Goal: Transaction & Acquisition: Purchase product/service

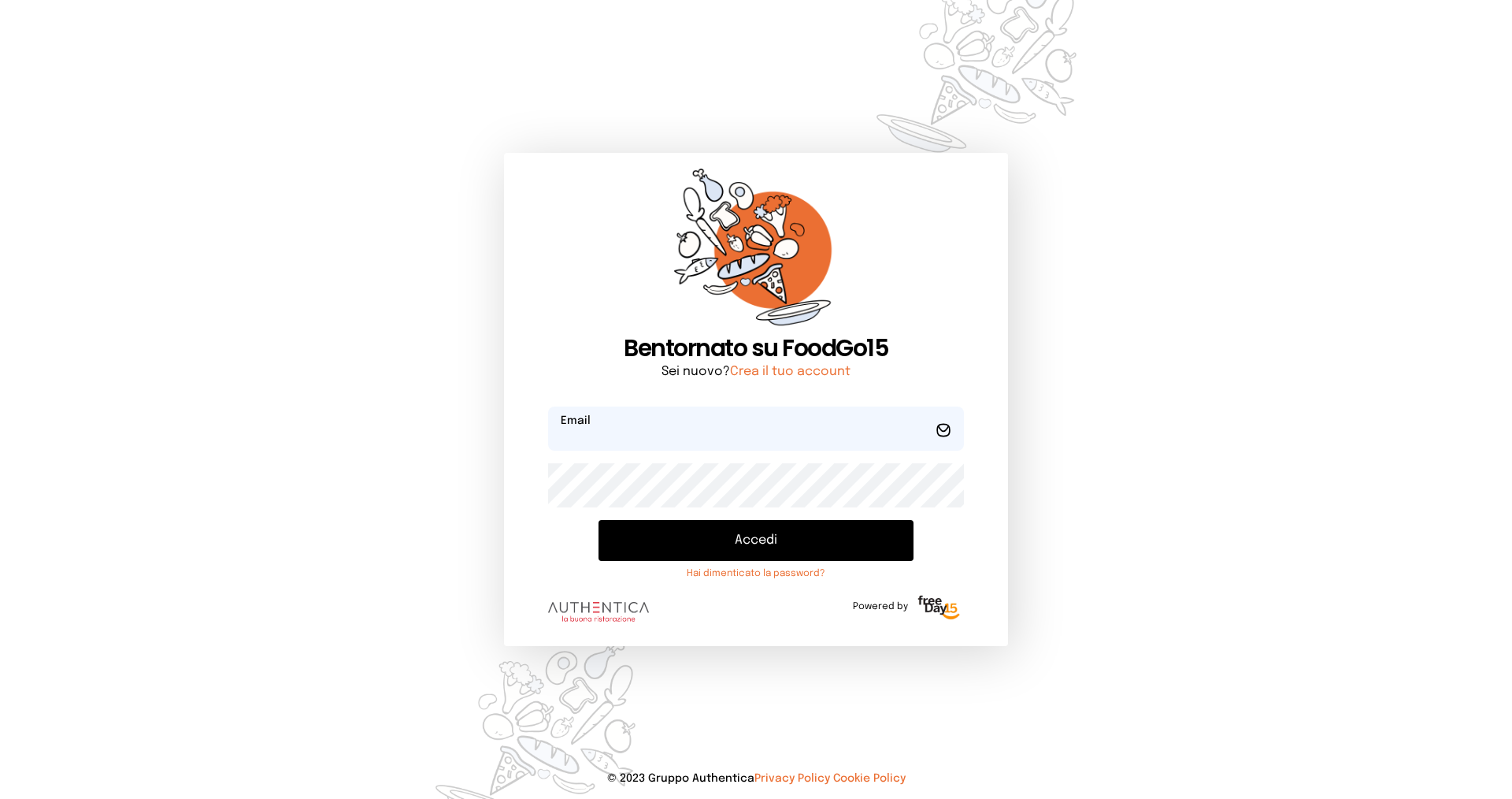
type input "**********"
click at [726, 536] on button "Accedi" at bounding box center [756, 540] width 315 height 41
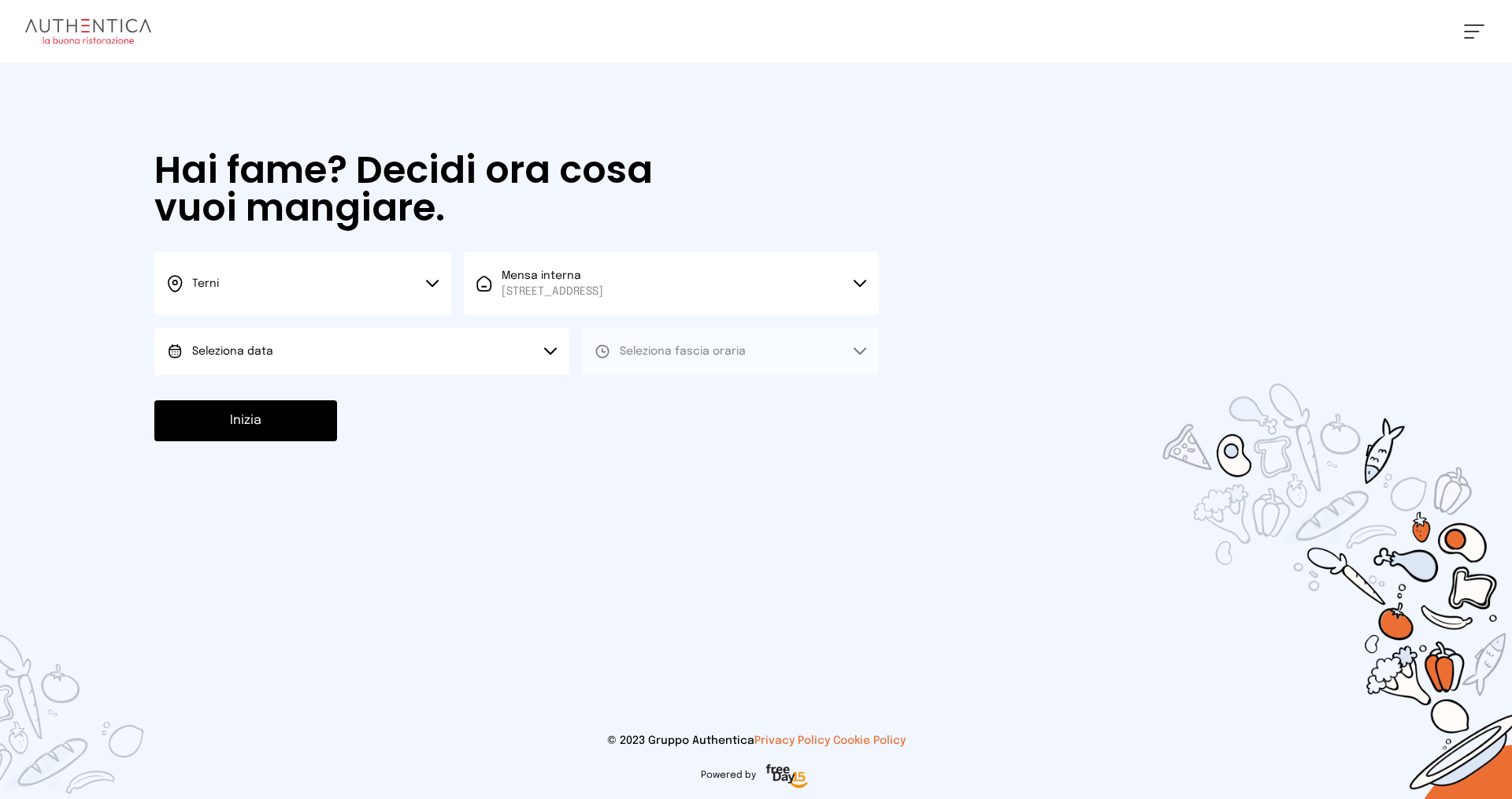
click at [392, 357] on button "Seleziona data" at bounding box center [361, 351] width 415 height 47
click at [385, 391] on li "[DATE], [DATE]" at bounding box center [361, 396] width 415 height 41
click at [704, 351] on span "Seleziona fascia oraria" at bounding box center [683, 351] width 126 height 11
click at [697, 375] on button "Seleziona fascia oraria" at bounding box center [731, 351] width 297 height 47
click at [698, 363] on button "Seleziona fascia oraria" at bounding box center [731, 351] width 297 height 47
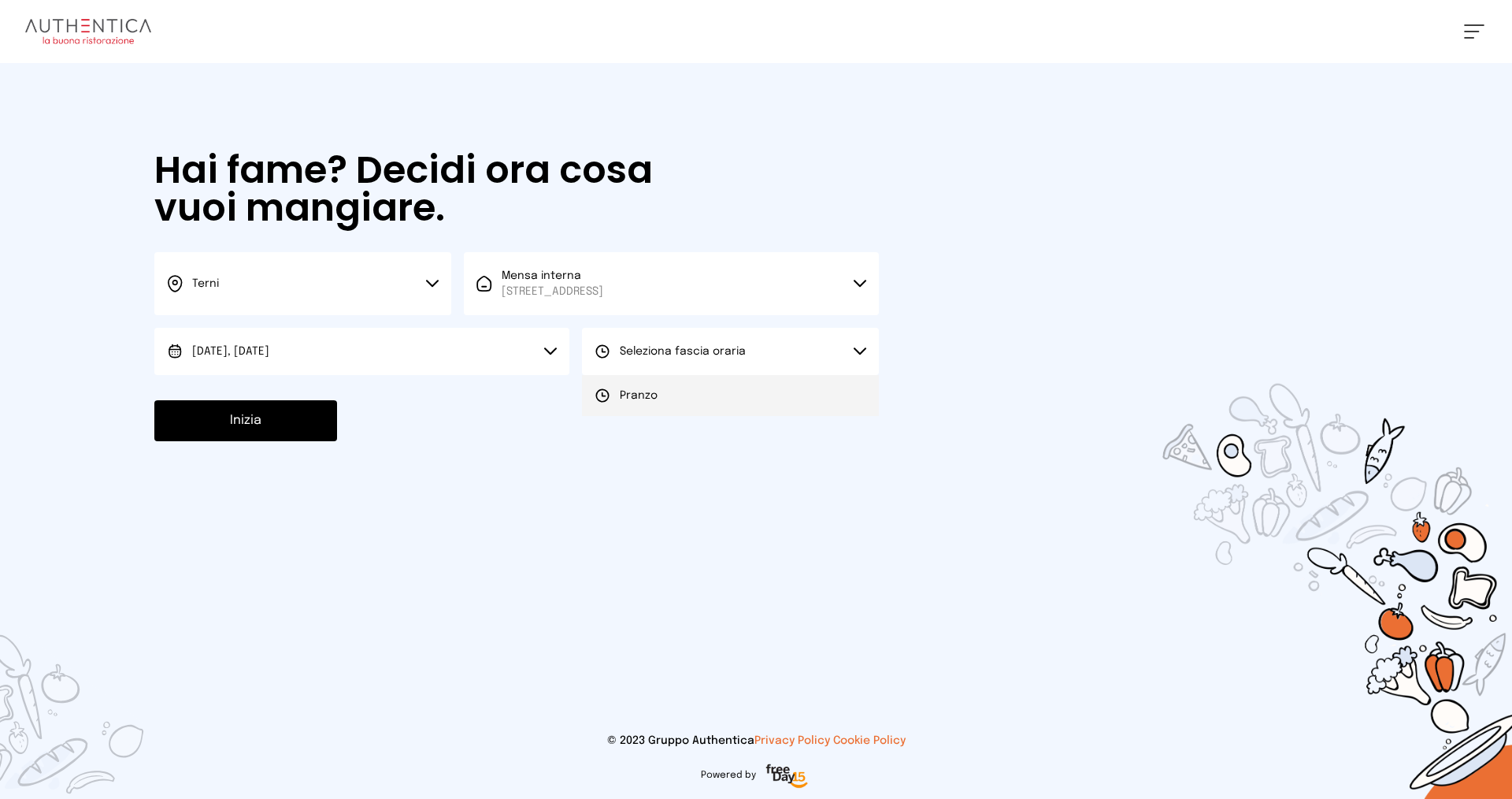
click at [696, 403] on li "Pranzo" at bounding box center [731, 396] width 297 height 41
click at [246, 426] on button "Inizia" at bounding box center [246, 421] width 183 height 41
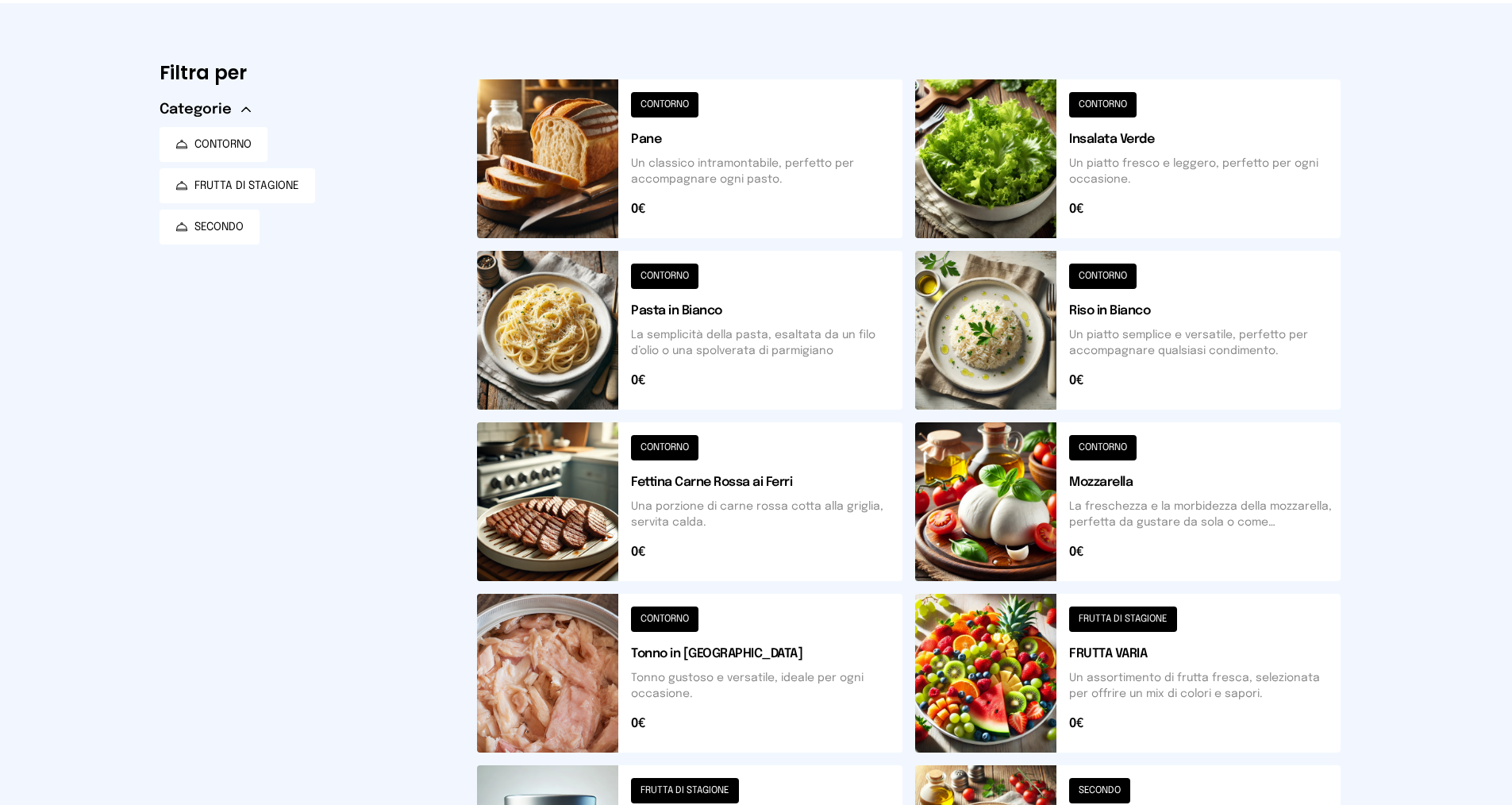
scroll to position [476, 0]
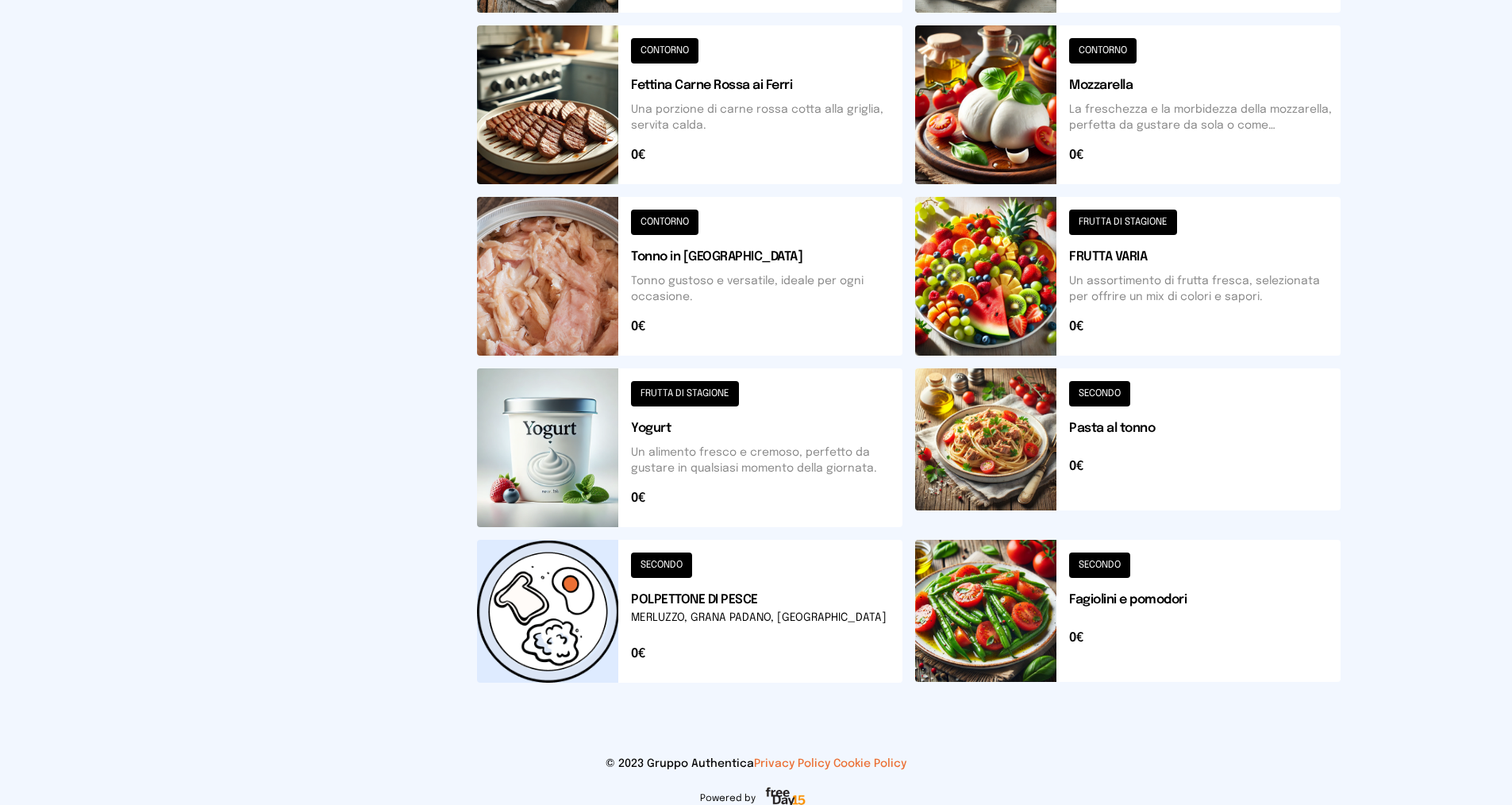
click at [705, 609] on button at bounding box center [690, 611] width 426 height 143
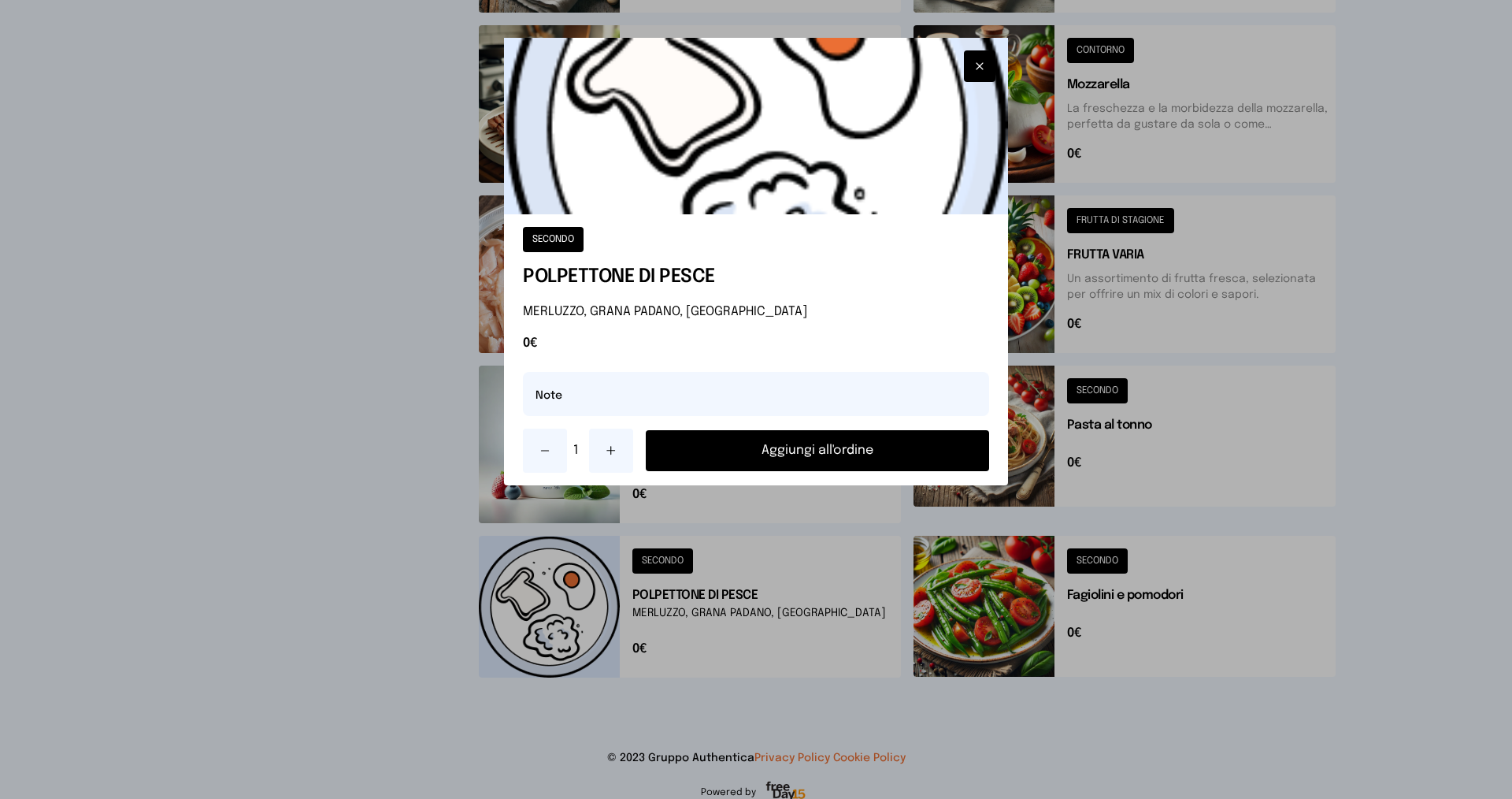
click at [616, 446] on icon at bounding box center [610, 450] width 13 height 13
click at [779, 437] on button "Aggiungi all'ordine" at bounding box center [817, 451] width 343 height 41
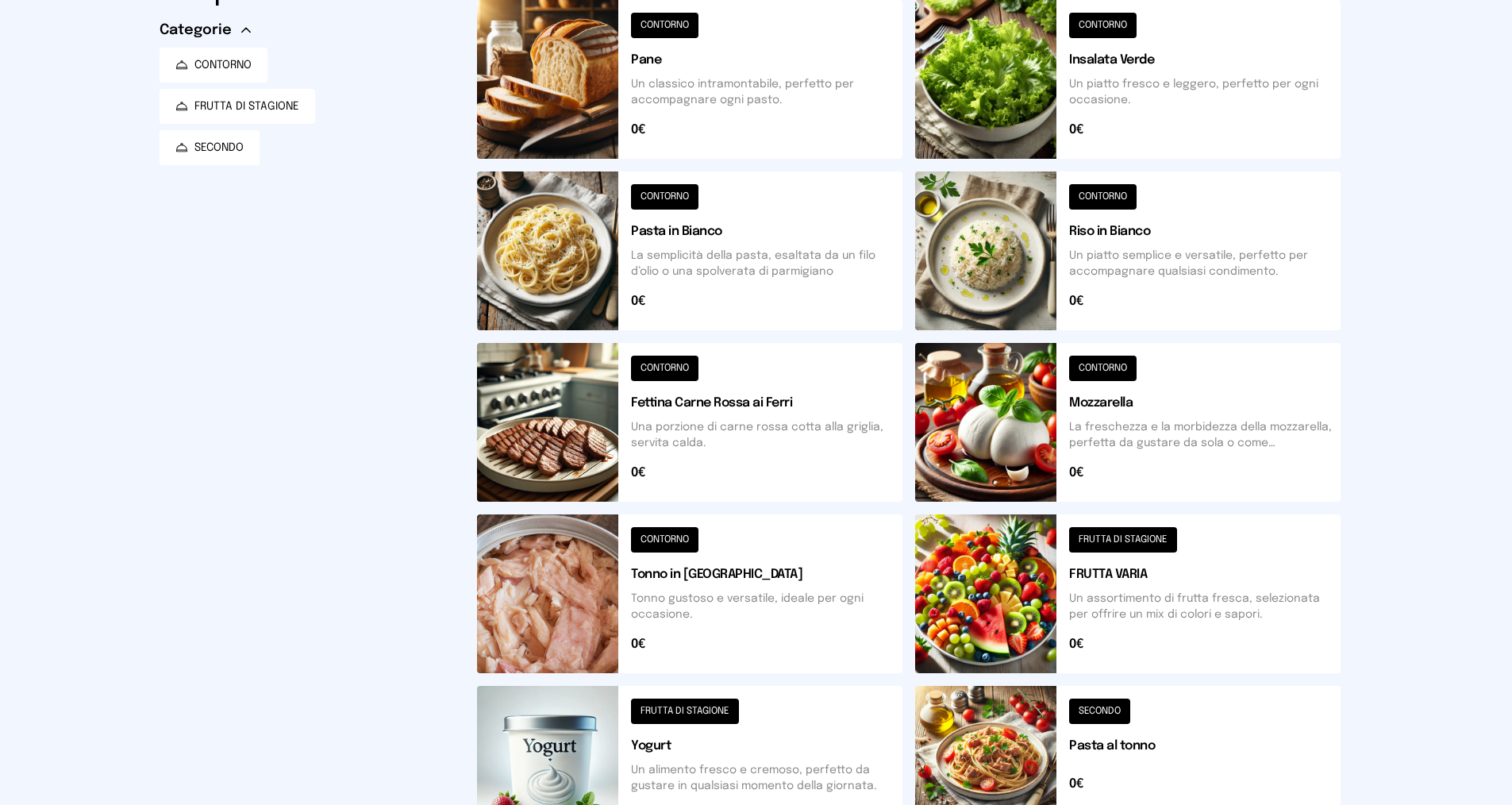
scroll to position [493, 0]
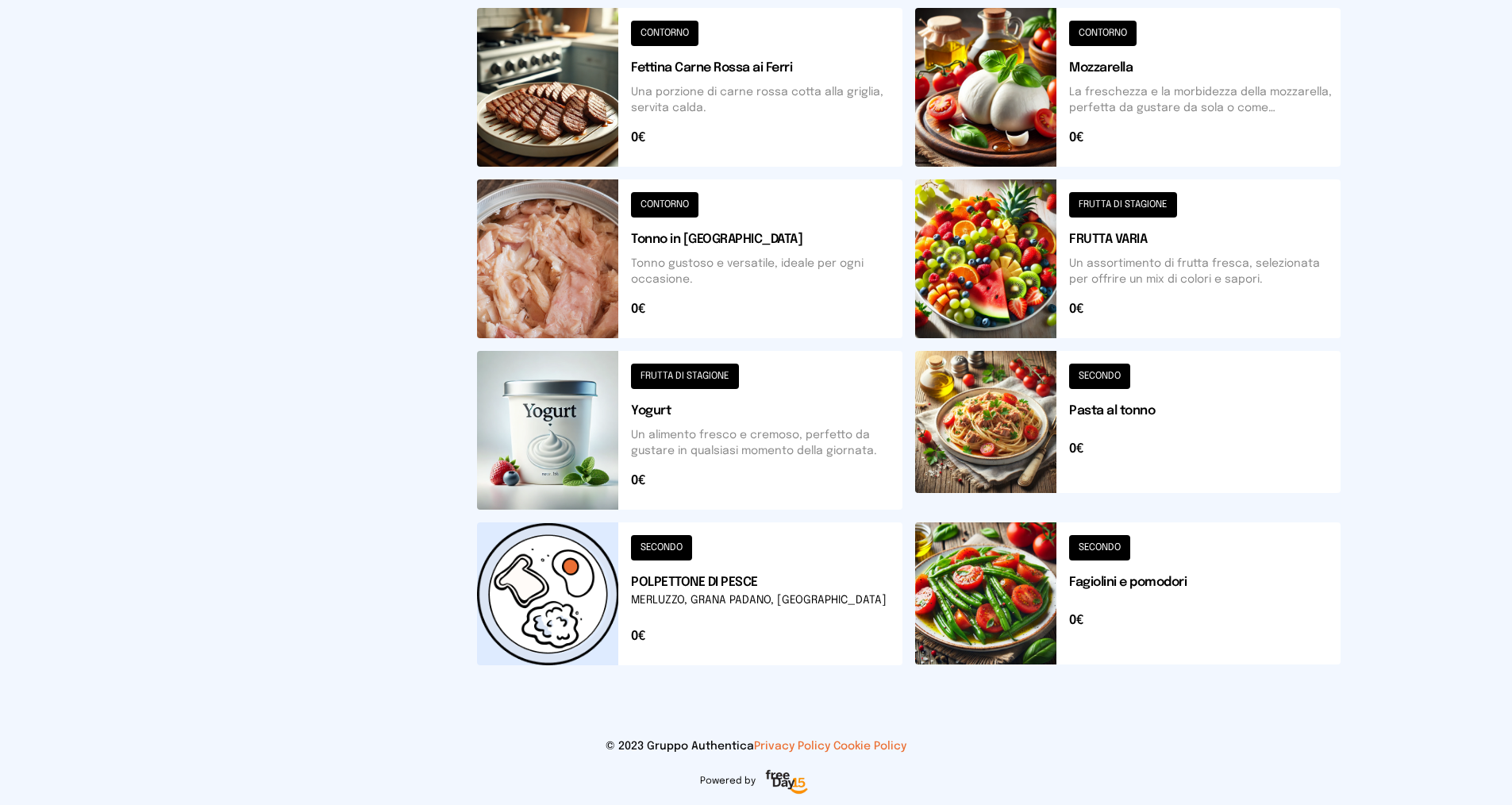
click at [1153, 589] on button at bounding box center [1128, 593] width 426 height 143
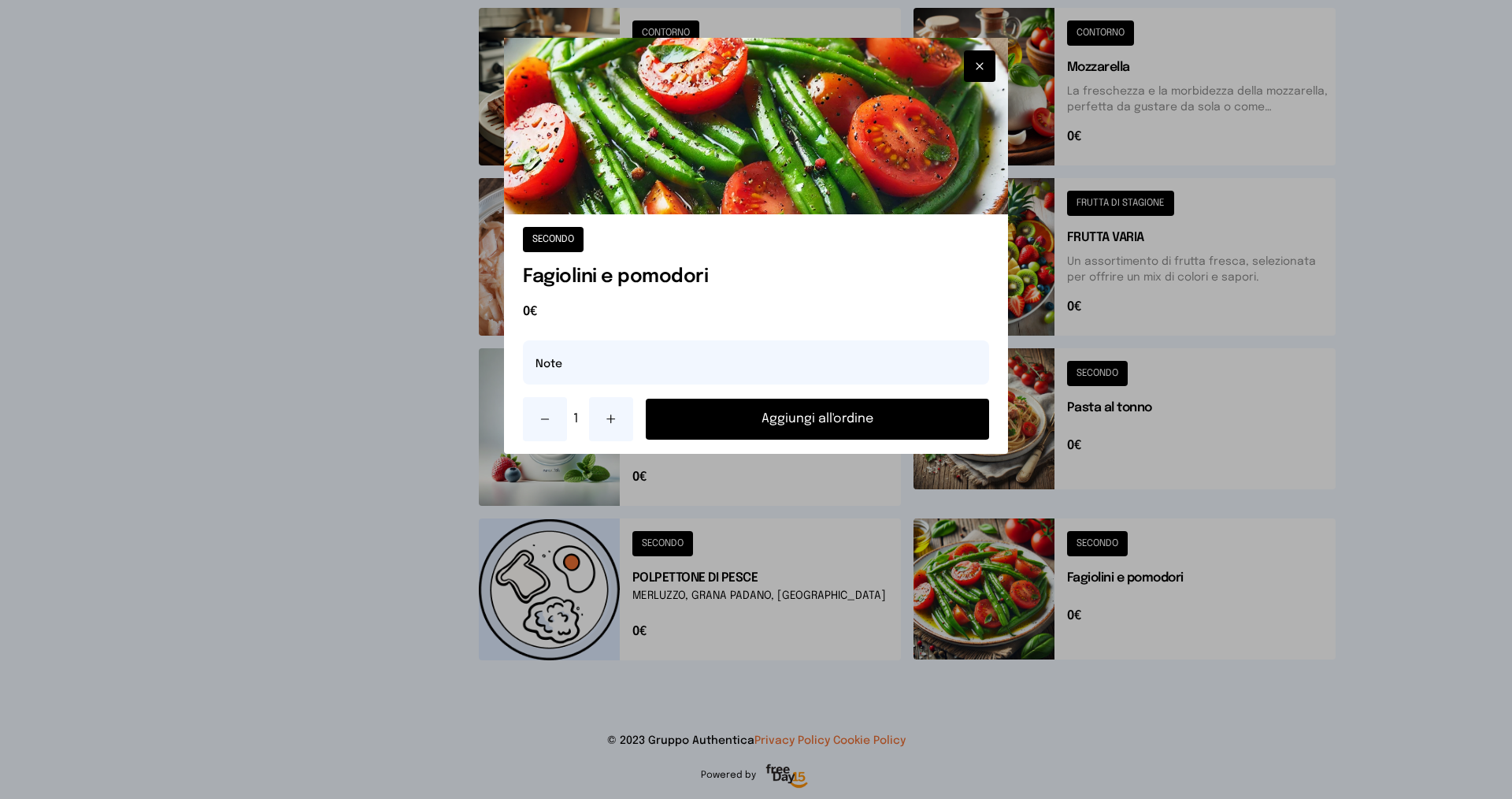
click at [801, 424] on button "Aggiungi all'ordine" at bounding box center [817, 419] width 343 height 41
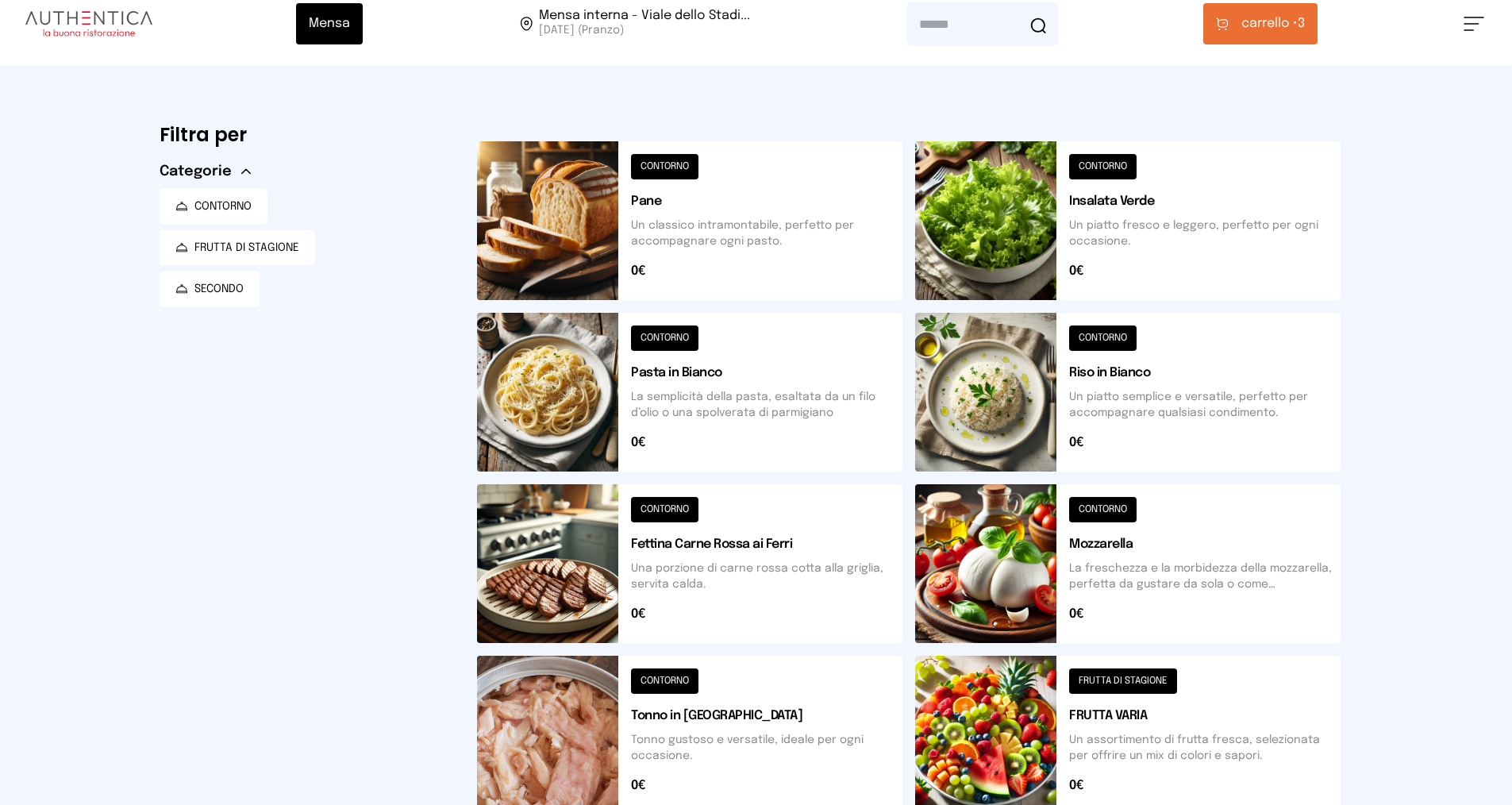
scroll to position [0, 0]
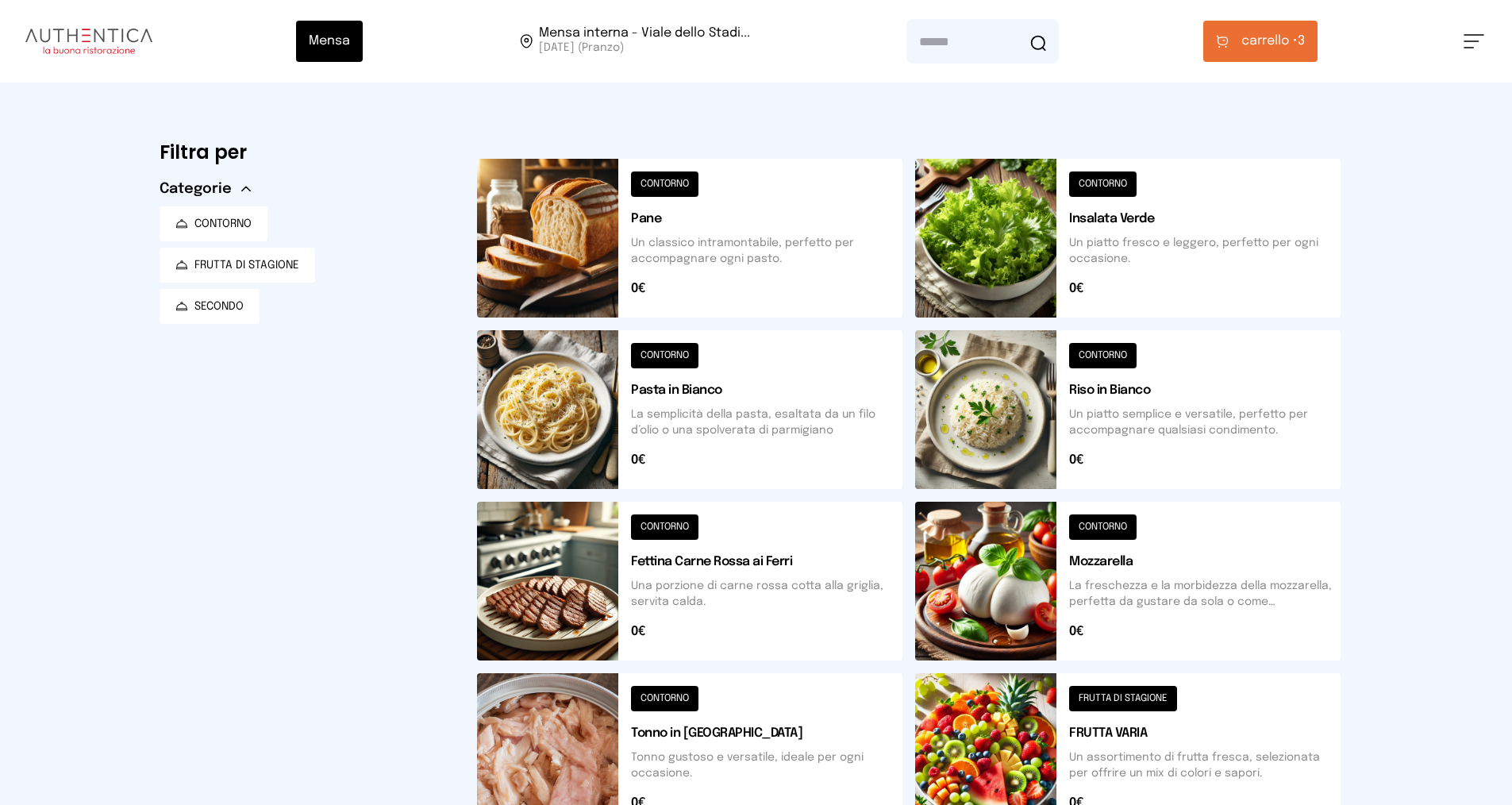
click at [1253, 47] on span "carrello •" at bounding box center [1269, 42] width 56 height 19
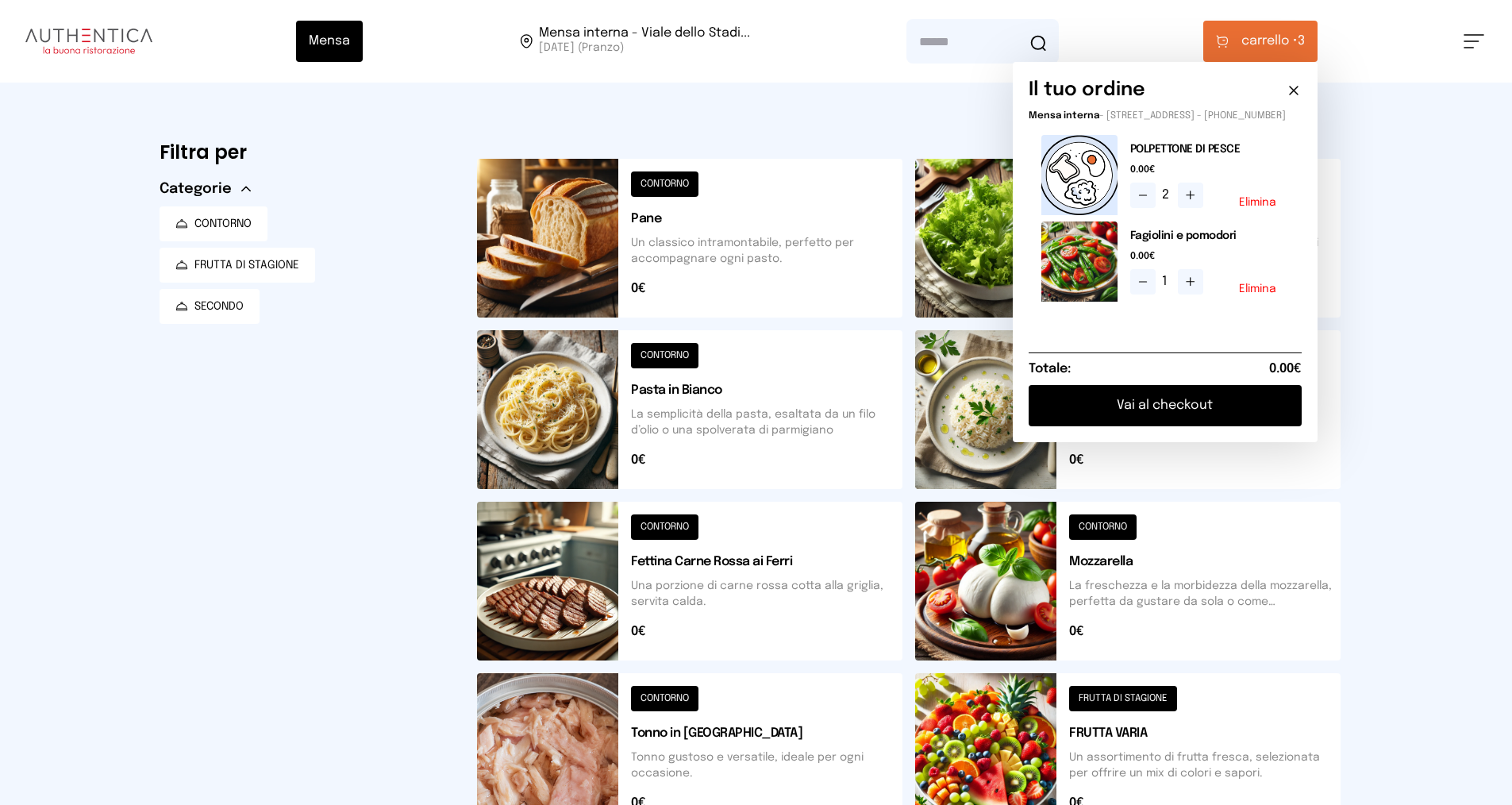
click at [1211, 422] on button "Vai al checkout" at bounding box center [1165, 406] width 273 height 42
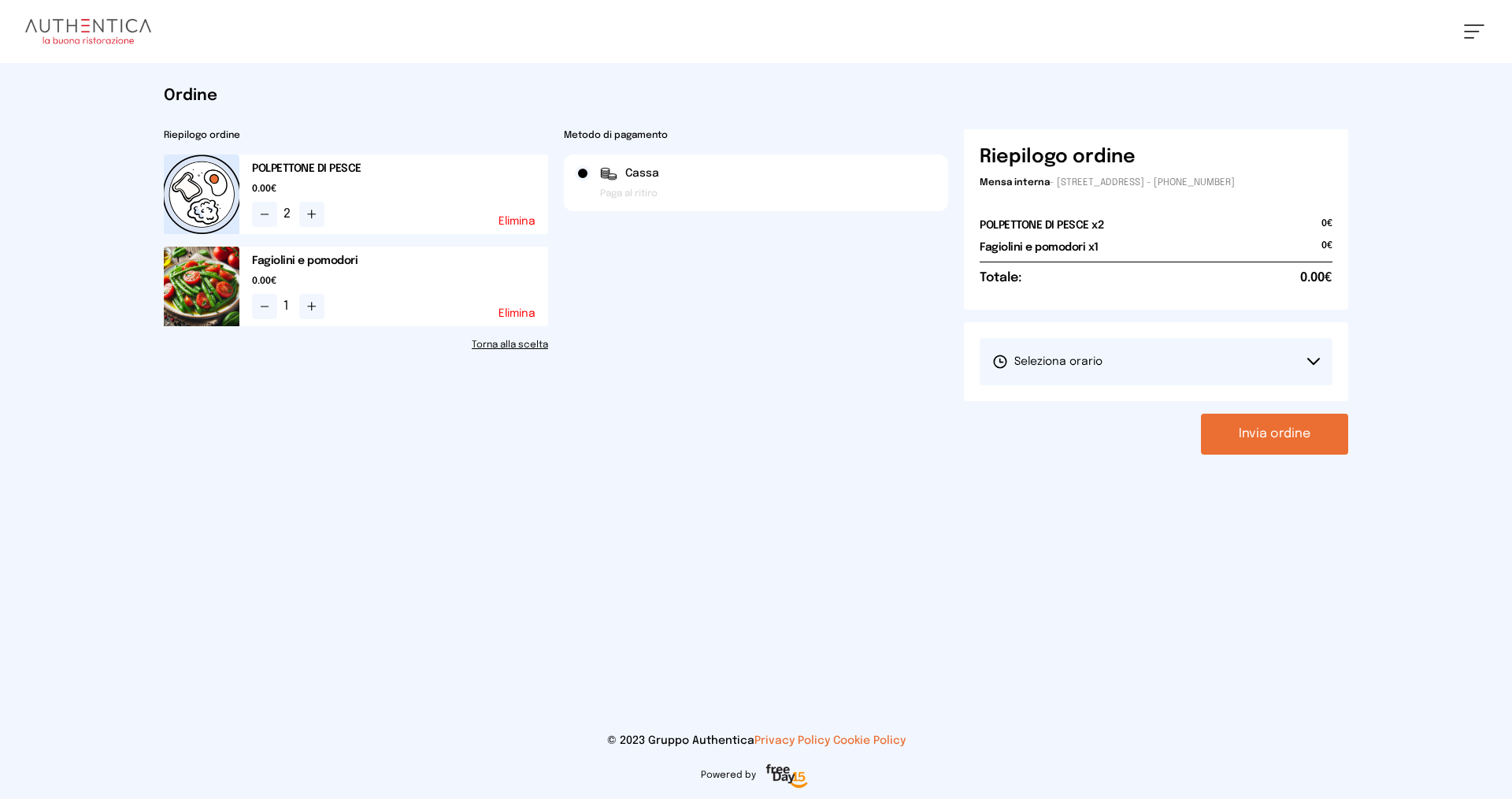
click at [1167, 366] on button "Seleziona orario" at bounding box center [1156, 361] width 353 height 47
click at [1162, 401] on li "1° Turno (13:00 - 15:00)" at bounding box center [1156, 406] width 353 height 41
click at [1275, 440] on button "Invia ordine" at bounding box center [1274, 434] width 147 height 41
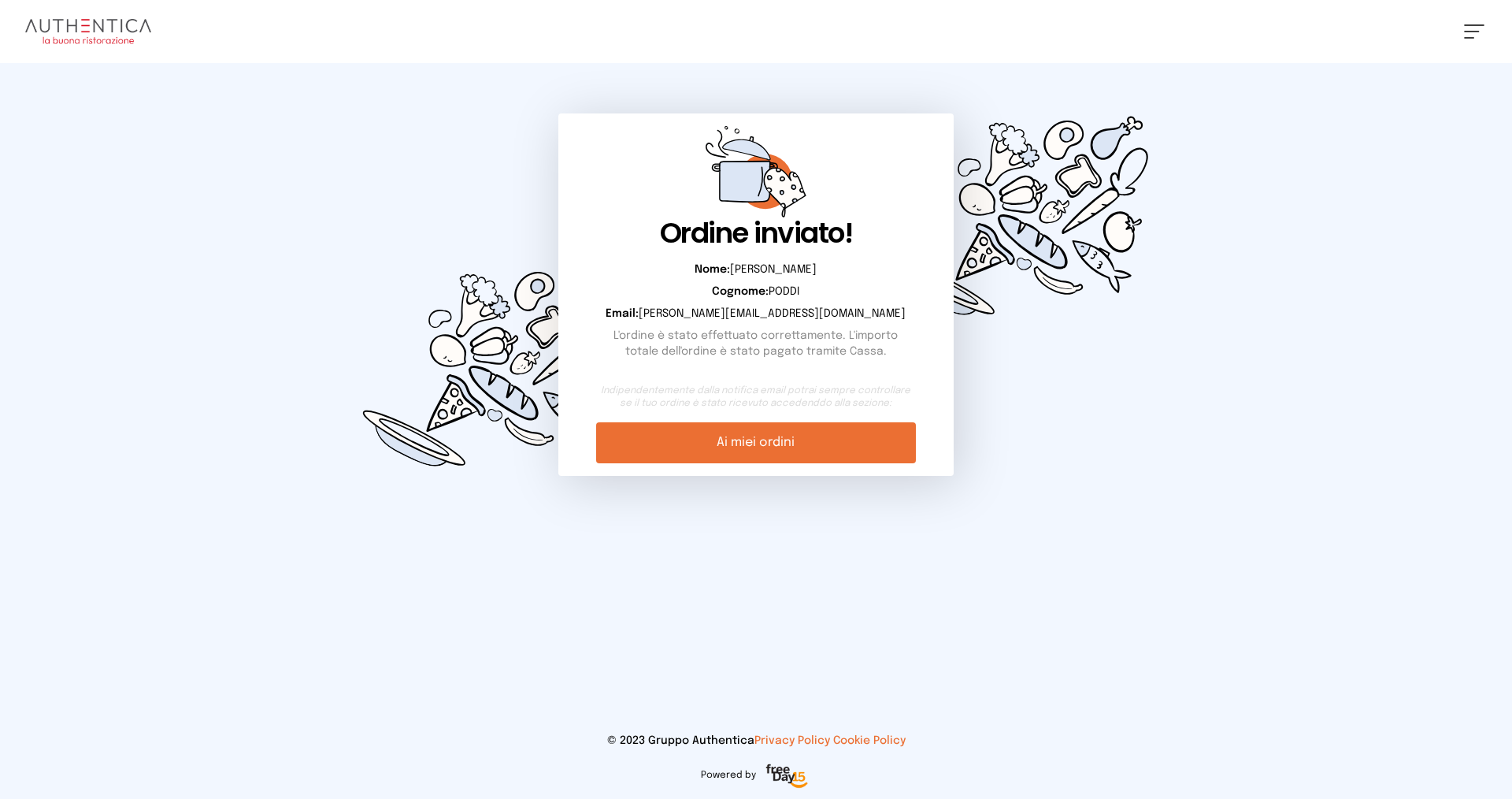
click at [768, 439] on link "Ai miei ordini" at bounding box center [755, 443] width 319 height 41
